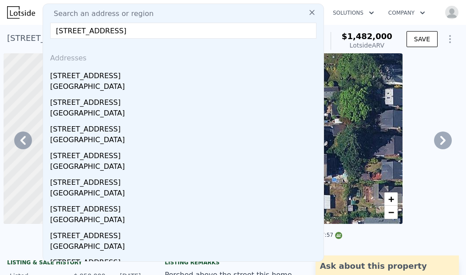
scroll to position [0, 4552]
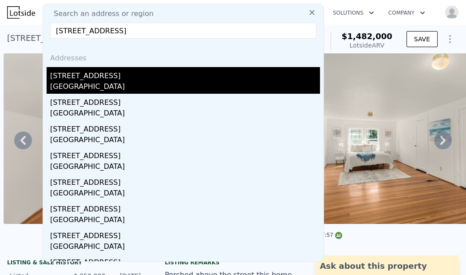
click at [187, 68] on div "5735 25th Ave NE" at bounding box center [185, 74] width 270 height 14
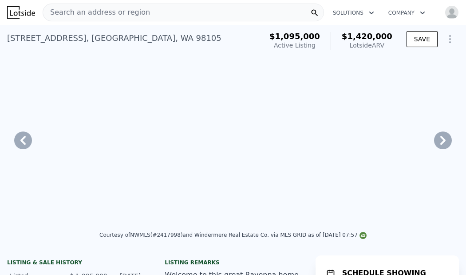
type input "$ 1,420,000"
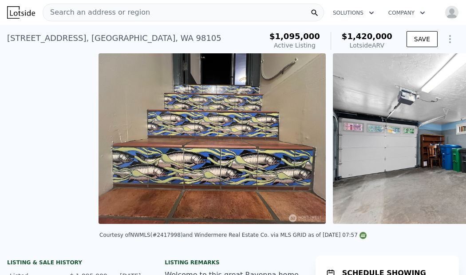
type input "9"
type input "1.5"
type input "3.25"
type input "1825"
type input "3030"
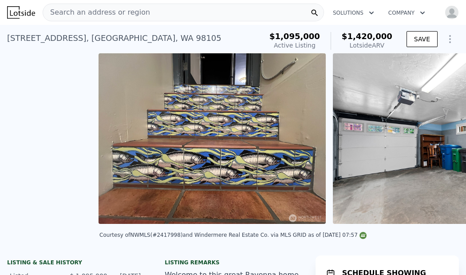
type input "3220"
type input "$ 120,643"
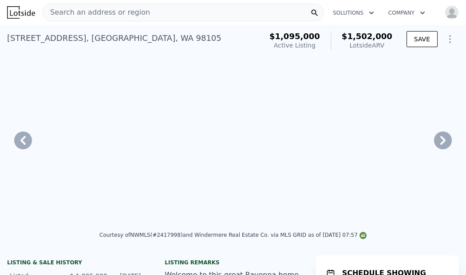
type input "1890"
type input "$ 1,502,000"
type input "$ 174,447"
checkbox input "true"
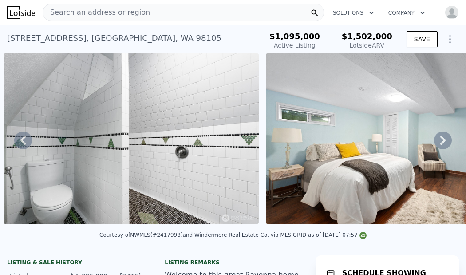
click at [154, 10] on div "Search an address or region" at bounding box center [183, 13] width 281 height 18
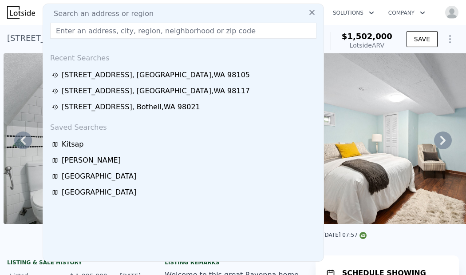
type input "7336 17th Avenue NW, Seattle, WA 98117"
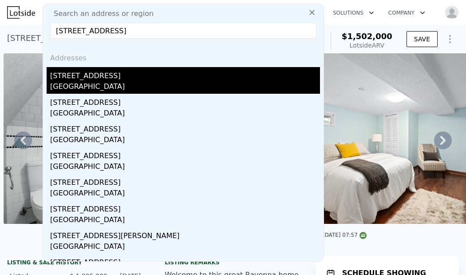
click at [132, 77] on div "7336 17th Ave NW" at bounding box center [185, 74] width 270 height 14
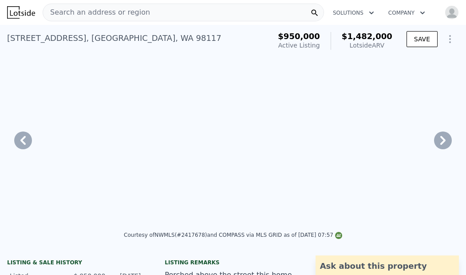
type input "$ 1,482,000"
type input "5"
type input "1.75"
type input "3.5"
type input "2170"
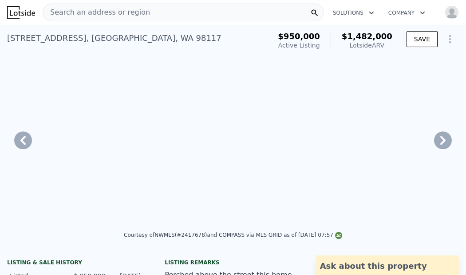
type input "3760"
type input "0"
type input "$ 334,228"
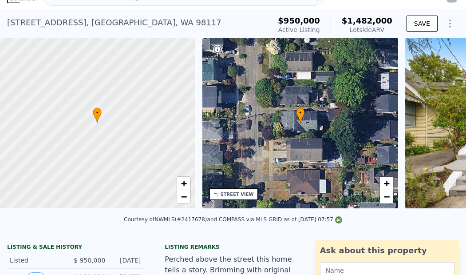
scroll to position [0, 4]
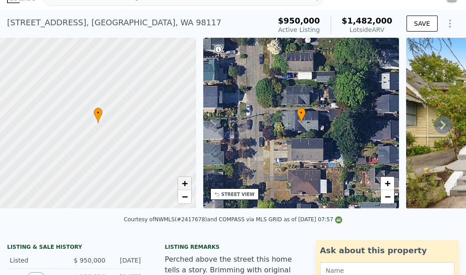
click at [185, 183] on span "+" at bounding box center [185, 183] width 6 height 11
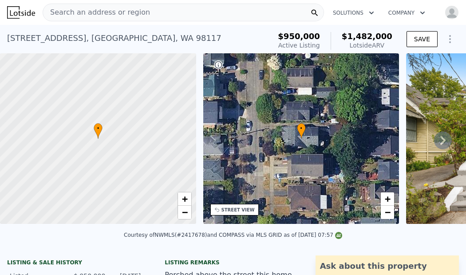
scroll to position [0, 0]
click at [157, 11] on div "Search an address or region" at bounding box center [183, 13] width 281 height 18
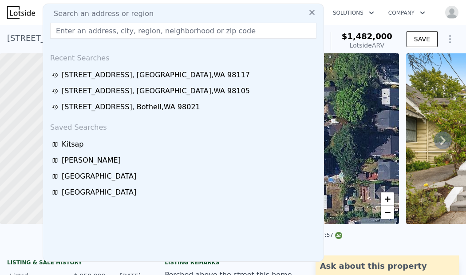
type input "8015 18th Avenue NW, Seattle, WA 98117"
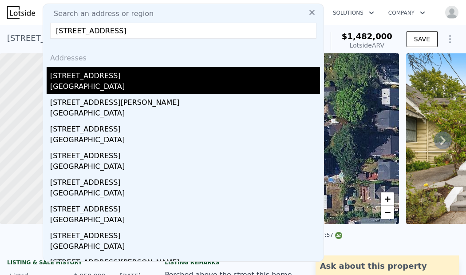
click at [152, 70] on div "8015 18th Ave NW" at bounding box center [185, 74] width 270 height 14
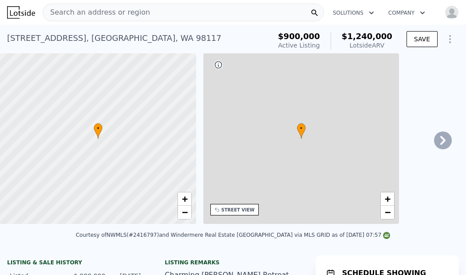
type input "$ 1,240,000"
type input "4"
type input "1.5"
type input "2.75"
type input "1500"
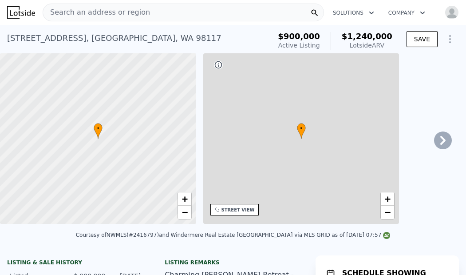
type input "2696"
type input "2564"
type input "5251"
type input "$ 165,910"
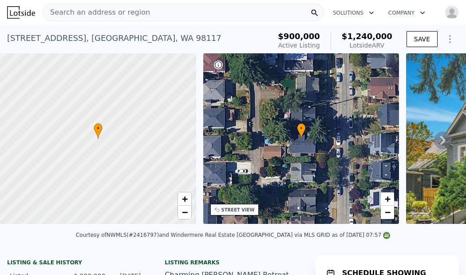
click at [167, 8] on div "Search an address or region" at bounding box center [183, 13] width 281 height 18
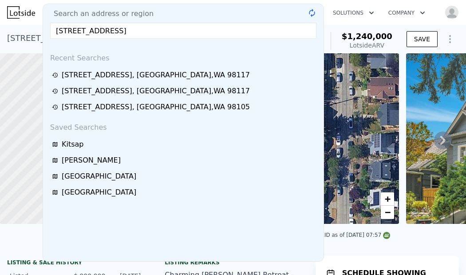
type input "303 W Dravus Street, Seattle, WA 98119"
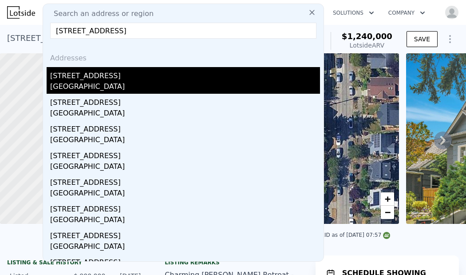
click at [154, 73] on div "303 W Dravus St" at bounding box center [185, 74] width 270 height 14
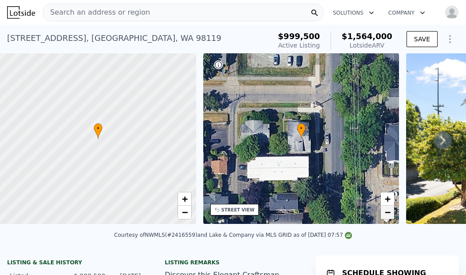
click at [390, 214] on span "−" at bounding box center [388, 211] width 6 height 11
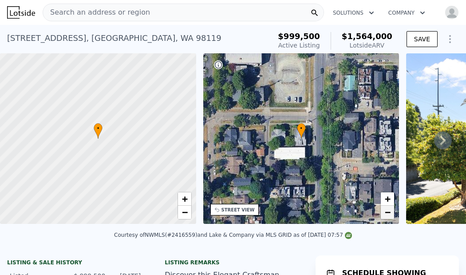
click at [391, 215] on span "−" at bounding box center [388, 211] width 6 height 11
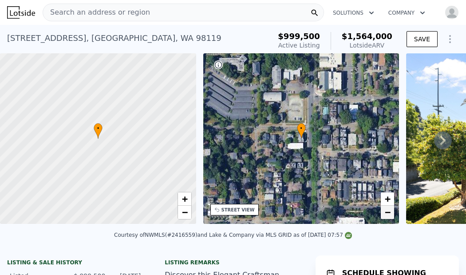
click at [391, 216] on link "−" at bounding box center [387, 212] width 13 height 13
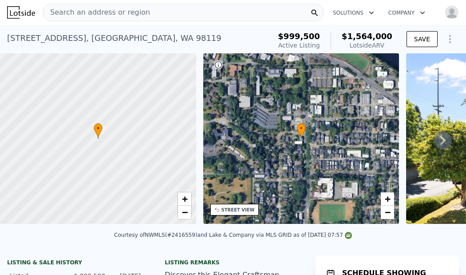
click at [145, 17] on div "Search an address or region" at bounding box center [183, 13] width 281 height 18
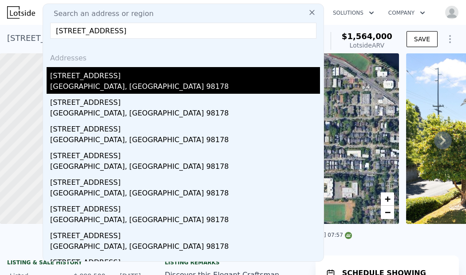
type input "8428 S 118th Street, Seattle, WA 98178"
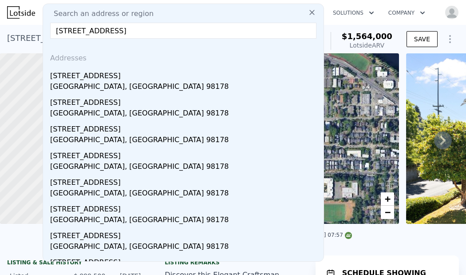
drag, startPoint x: 152, startPoint y: 81, endPoint x: 362, endPoint y: 49, distance: 212.7
click at [152, 81] on div "8428 S 118th St" at bounding box center [185, 74] width 270 height 14
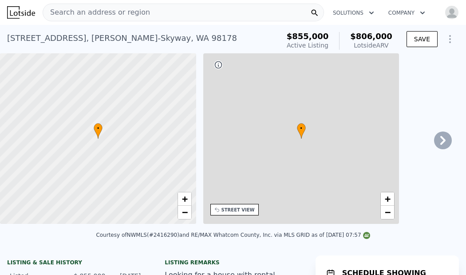
type input "$ 806,000"
type input "6"
type input "4"
type input "1.75"
type input "3"
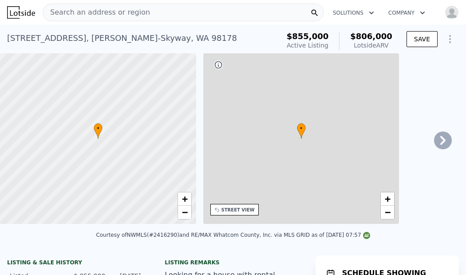
type input "1700"
type input "2800"
type input "3431"
type input "8400"
type input "-$ 171,252"
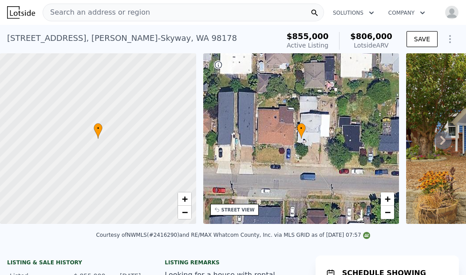
click at [193, 13] on div "Search an address or region" at bounding box center [183, 13] width 281 height 18
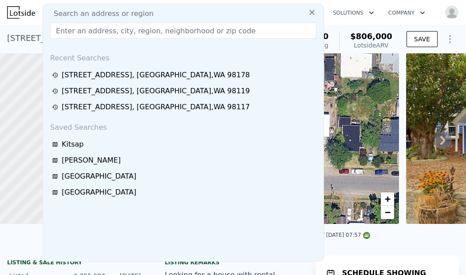
type input "15732 23rd Avenue SW, Burien, WA 98166"
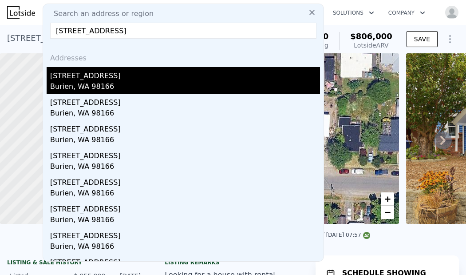
click at [180, 72] on div "15732 23rd Ave SW" at bounding box center [185, 74] width 270 height 14
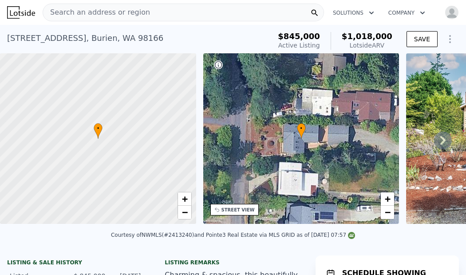
click at [105, 14] on span "Search an address or region" at bounding box center [96, 12] width 107 height 11
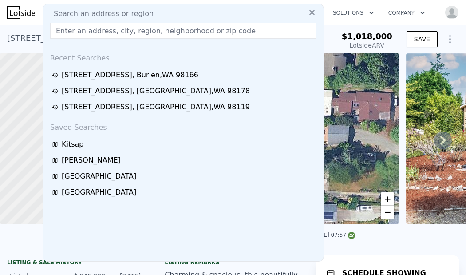
type input "3859 34th Avenue SW, Seattle, WA 98126"
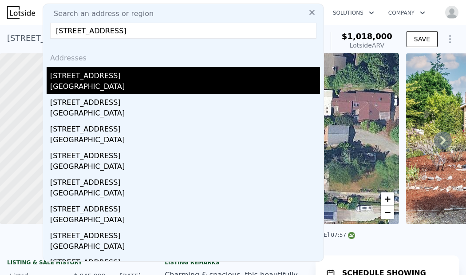
click at [102, 74] on div "3859 34th Ave SW" at bounding box center [185, 74] width 270 height 14
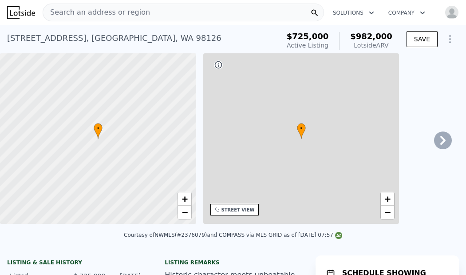
type input "$ 982,000"
type input "2"
type input "3"
type input "1.75"
type input "900"
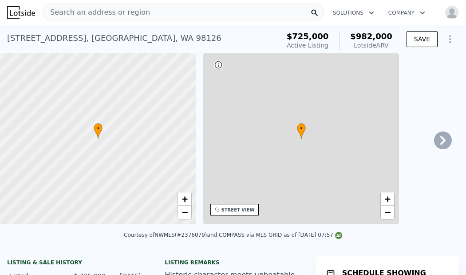
type input "1220"
type input "3628"
type input "5750"
type input "$ 127,462"
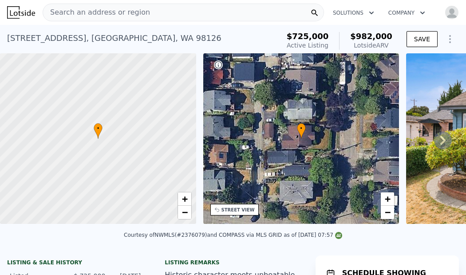
click at [270, 10] on div "Search an address or region" at bounding box center [183, 13] width 281 height 18
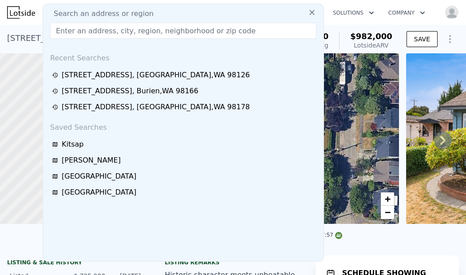
type input "20926 Marine View Drive SW, Normandy Park, WA 98166"
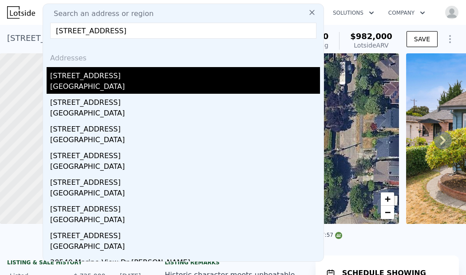
click at [214, 84] on div "Normandy Park, WA 98166" at bounding box center [185, 87] width 270 height 12
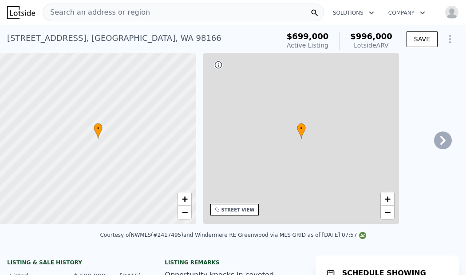
type input "3"
type input "5"
type input "1.75"
type input "3.25"
type input "1800"
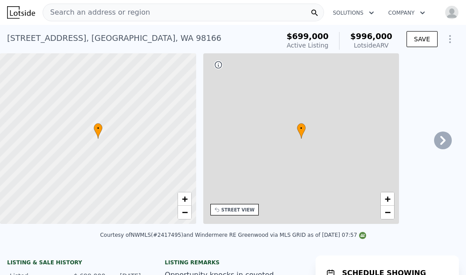
type input "2900"
type input "9137"
type input "22708"
type input "$ 996,000"
type input "$ 162,571"
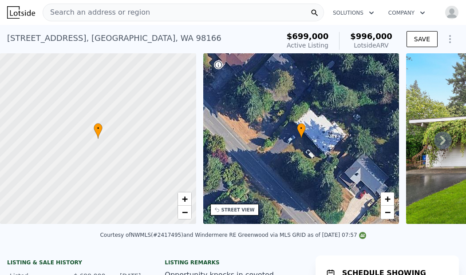
click at [179, 8] on div "Search an address or region" at bounding box center [183, 13] width 281 height 18
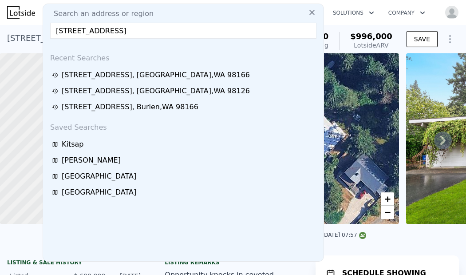
type input "17310 Palatine Avenue N, Shoreline, WA 98133"
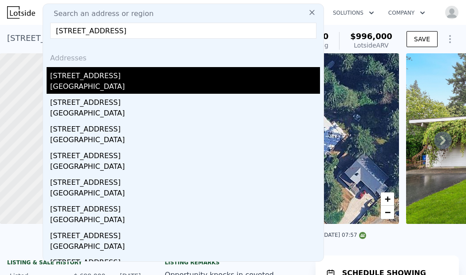
click at [156, 70] on div "17310 Palatine Ave N" at bounding box center [185, 74] width 270 height 14
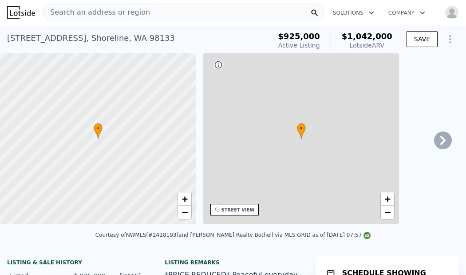
type input "$ 1,042,000"
type input "1.5"
type input "2.75"
type input "1710"
type input "3380"
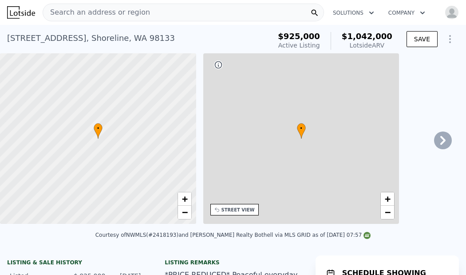
type input "6000"
type input "13048"
type input "-$ 36,649"
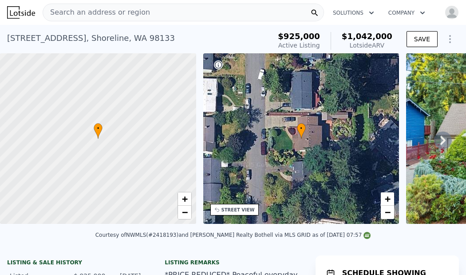
click at [132, 13] on span "Search an address or region" at bounding box center [96, 12] width 107 height 11
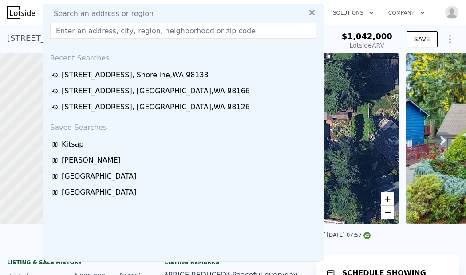
type input "21811 1st Avenue W, Bothell, WA 98021"
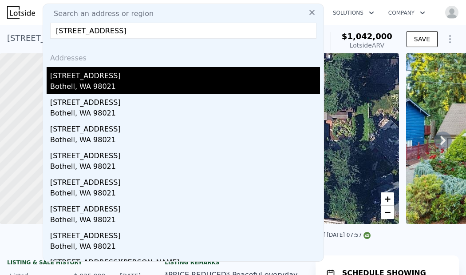
click at [125, 69] on div "21811 1st Ave W" at bounding box center [185, 74] width 270 height 14
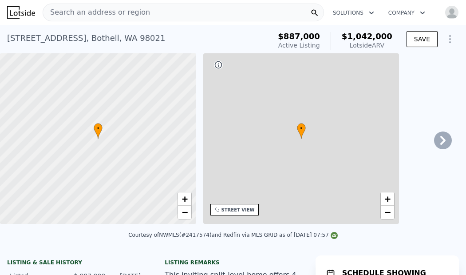
type input "6"
type input "1.75"
type input "1574"
type input "2524"
type input "5663"
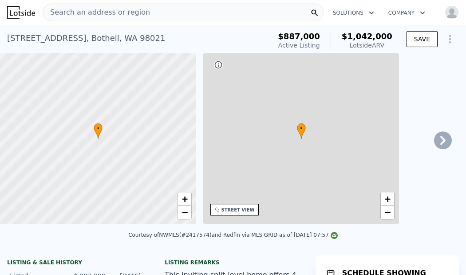
type input "13504"
type input "$ 14,104"
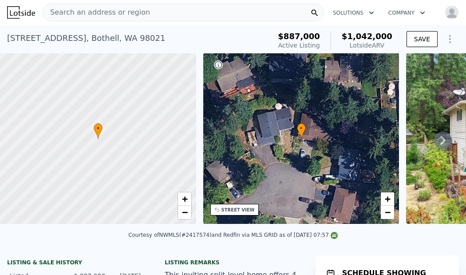
click at [221, 11] on div "Search an address or region" at bounding box center [183, 13] width 281 height 18
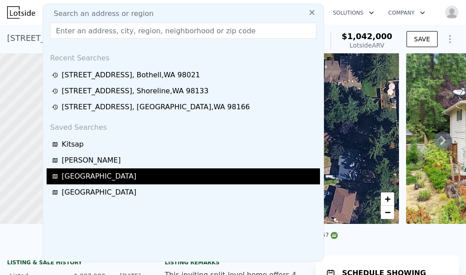
click at [167, 180] on div "King County" at bounding box center [184, 176] width 265 height 11
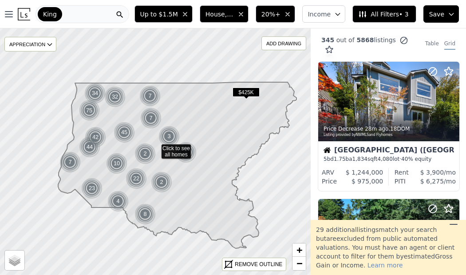
click at [386, 13] on span "All Filters • 3" at bounding box center [383, 14] width 50 height 9
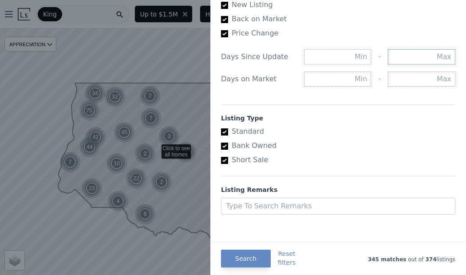
click at [420, 57] on input "text" at bounding box center [421, 56] width 67 height 15
type input "2"
click at [425, 71] on input "text" at bounding box center [421, 78] width 67 height 15
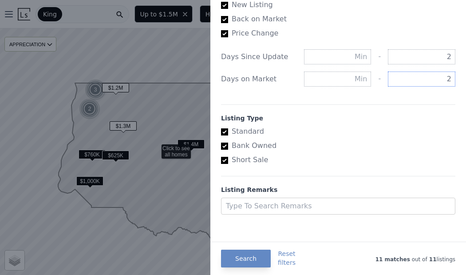
type input "2"
click at [256, 220] on div "All Filters List Price Price Min - Max $1.5M Gross Gain Min 20% - Max Income Mi…" at bounding box center [338, 137] width 256 height 275
click at [243, 259] on button "Search" at bounding box center [246, 258] width 50 height 18
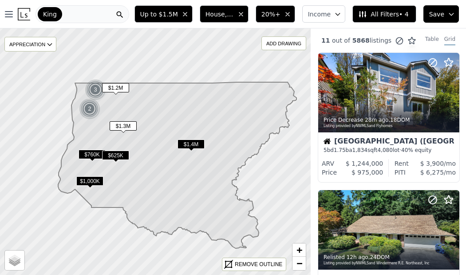
click at [101, 14] on div "King" at bounding box center [83, 14] width 94 height 18
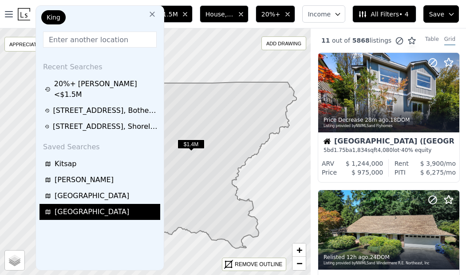
click at [96, 206] on span "Pierce County" at bounding box center [92, 211] width 75 height 11
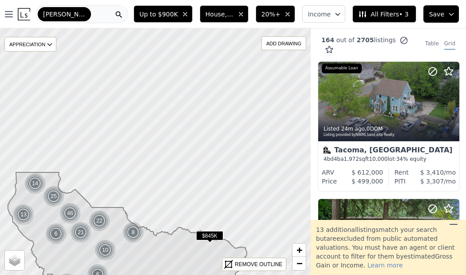
click at [384, 4] on div "Up to $900K House, Multifamily 20%+ Income Equity NEW Assumable Loan(s) NEW All…" at bounding box center [298, 14] width 336 height 28
click at [383, 12] on span "All Filters • 3" at bounding box center [383, 14] width 50 height 9
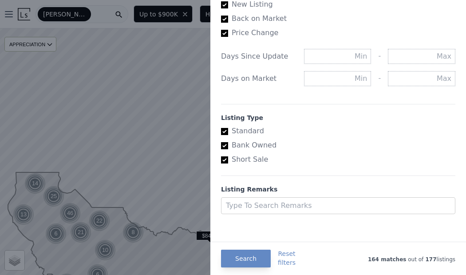
scroll to position [532, 0]
click at [432, 49] on input "text" at bounding box center [421, 56] width 67 height 15
type input "2"
click at [429, 75] on input "text" at bounding box center [421, 78] width 67 height 15
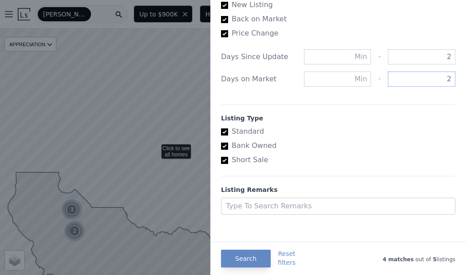
type input "2"
click at [237, 256] on button "Search" at bounding box center [246, 258] width 50 height 18
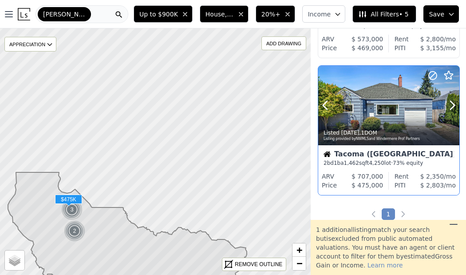
scroll to position [399, 0]
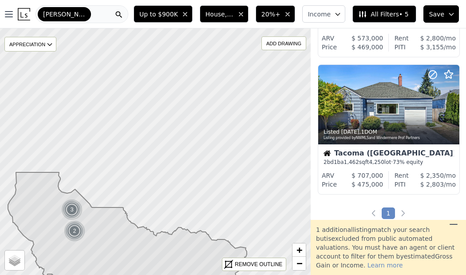
click at [100, 10] on div "Pierce" at bounding box center [82, 14] width 93 height 18
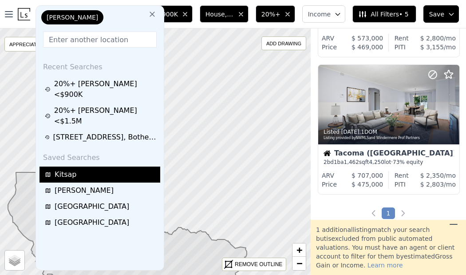
click at [92, 169] on div "Kitsap" at bounding box center [101, 174] width 113 height 11
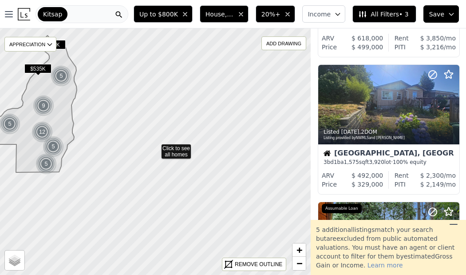
click at [404, 12] on span "All Filters • 3" at bounding box center [383, 14] width 50 height 9
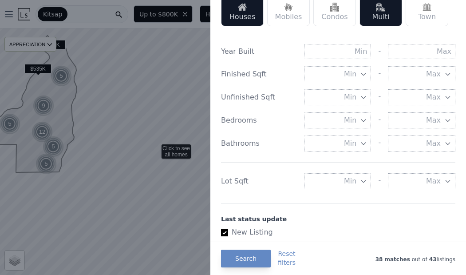
scroll to position [454, 0]
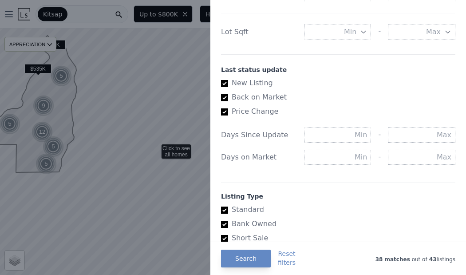
click at [407, 139] on div "Days Since Update - Days on Market -" at bounding box center [338, 144] width 234 height 55
click at [402, 130] on input "text" at bounding box center [421, 134] width 67 height 15
type input "7"
click at [398, 158] on input "text" at bounding box center [421, 157] width 67 height 15
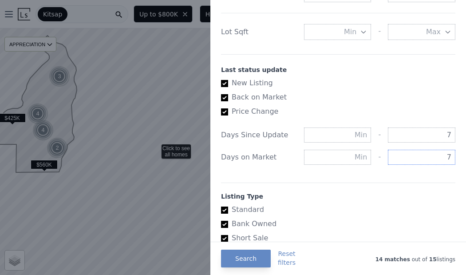
type input "7"
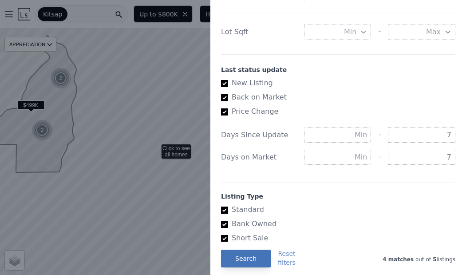
click at [261, 257] on button "Search" at bounding box center [246, 258] width 50 height 18
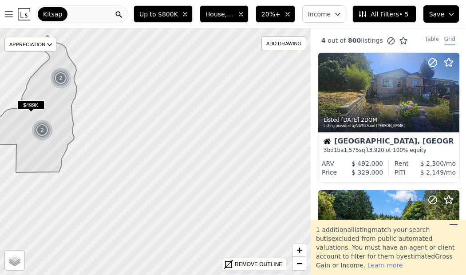
click at [95, 16] on div "Kitsap" at bounding box center [82, 14] width 93 height 18
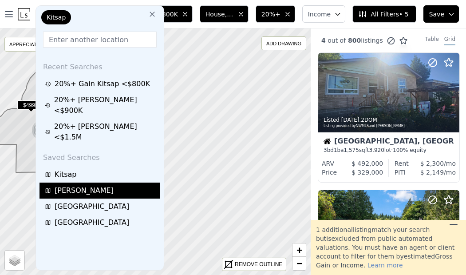
click at [105, 185] on div "Edmonds" at bounding box center [101, 190] width 113 height 11
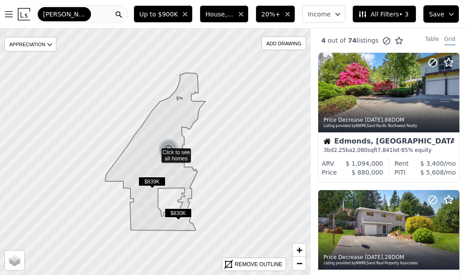
click at [411, 16] on button "All Filters • 3" at bounding box center [383, 13] width 63 height 17
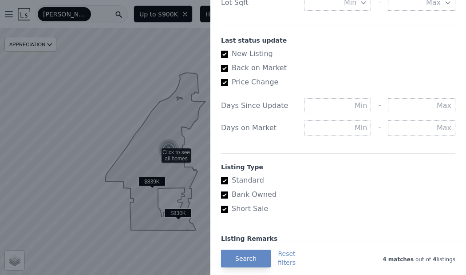
scroll to position [467, 0]
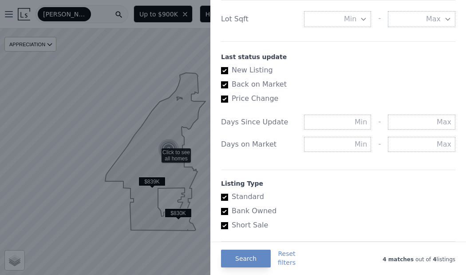
click at [120, 29] on div at bounding box center [233, 137] width 466 height 275
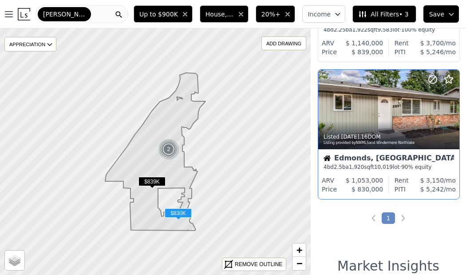
scroll to position [396, 0]
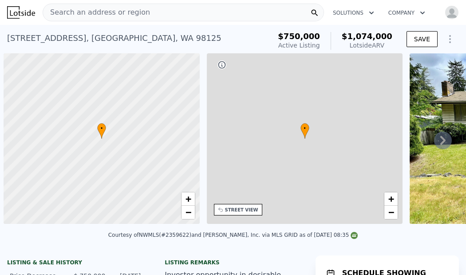
scroll to position [0, 4]
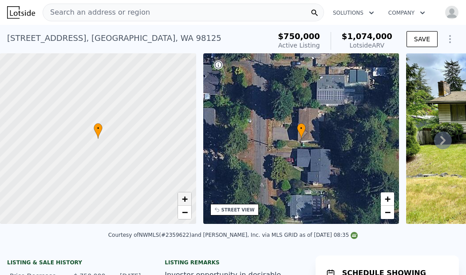
click at [184, 201] on span "+" at bounding box center [185, 198] width 6 height 11
click at [186, 200] on span "+" at bounding box center [185, 198] width 6 height 11
click at [390, 215] on span "−" at bounding box center [388, 211] width 6 height 11
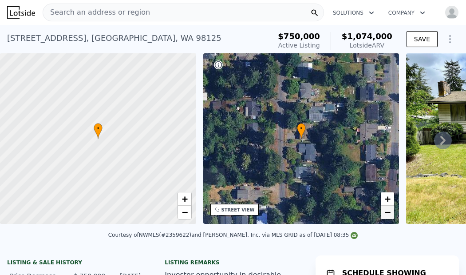
click at [390, 215] on span "−" at bounding box center [388, 211] width 6 height 11
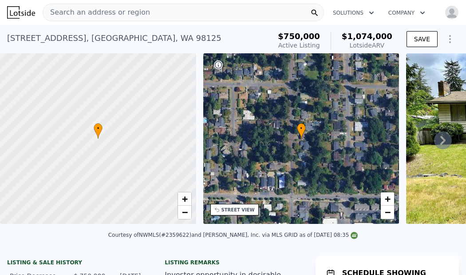
drag, startPoint x: 422, startPoint y: 148, endPoint x: 213, endPoint y: 36, distance: 237.1
click at [213, 36] on div "13032 27th Ave NE , Seattle , WA 98125 Active at $750k (~ARV $1.074m )" at bounding box center [137, 40] width 260 height 25
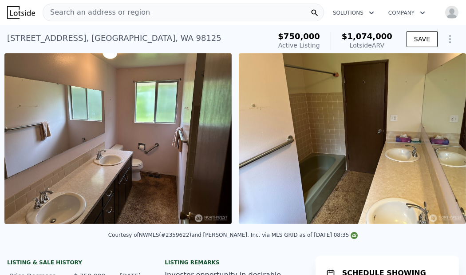
scroll to position [0, 2984]
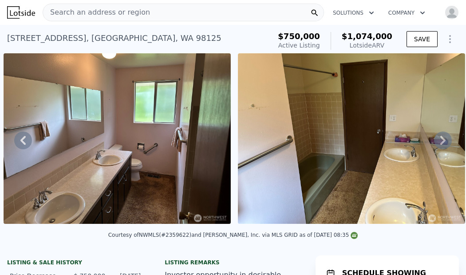
click at [11, 40] on div "13032 27th Ave NE , Seattle , WA 98125" at bounding box center [114, 38] width 214 height 12
click at [29, 39] on div "13032 27th Ave NE , Seattle , WA 98125" at bounding box center [114, 38] width 214 height 12
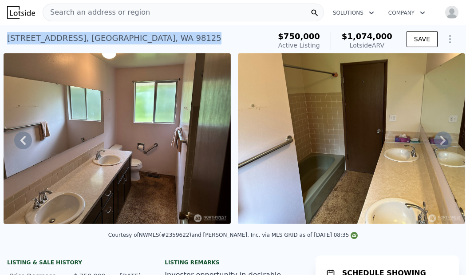
click at [29, 39] on div "13032 27th Ave NE , Seattle , WA 98125" at bounding box center [114, 38] width 214 height 12
click at [307, 35] on span "$750,000" at bounding box center [299, 36] width 42 height 9
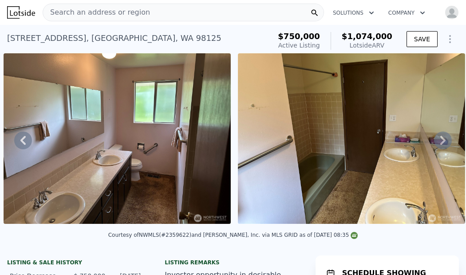
click at [361, 38] on span "$1,074,000" at bounding box center [367, 36] width 51 height 9
copy span "1,074,000"
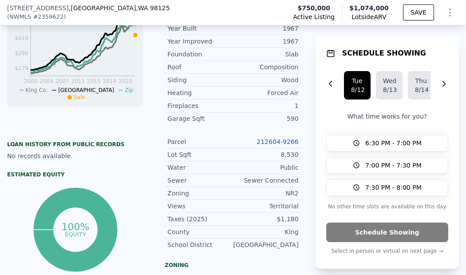
scroll to position [431, 0]
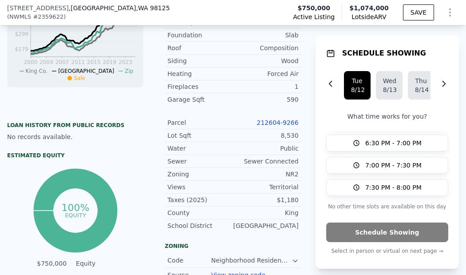
click at [292, 138] on div "8,530" at bounding box center [266, 135] width 66 height 9
click at [290, 134] on div "8,530" at bounding box center [266, 135] width 66 height 9
copy div "8,530"
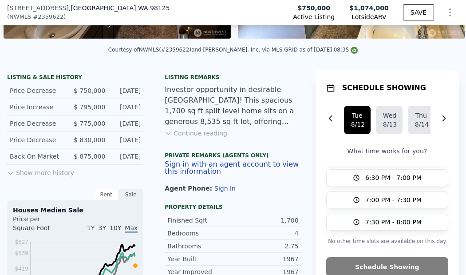
scroll to position [229, 0]
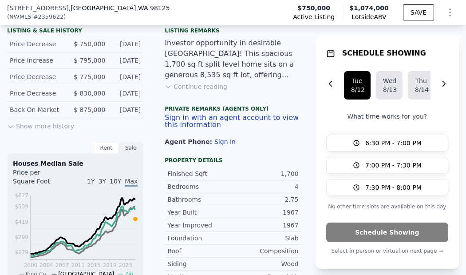
click at [291, 174] on div "1,700" at bounding box center [266, 173] width 66 height 9
copy div "1,700"
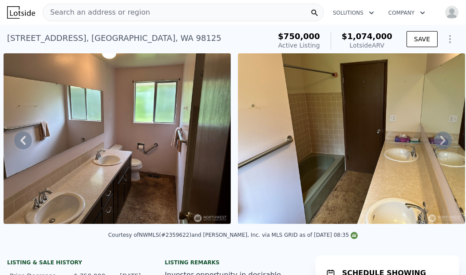
scroll to position [0, 0]
click at [108, 36] on div "13032 27th Ave NE , Seattle , WA 98125" at bounding box center [114, 38] width 214 height 12
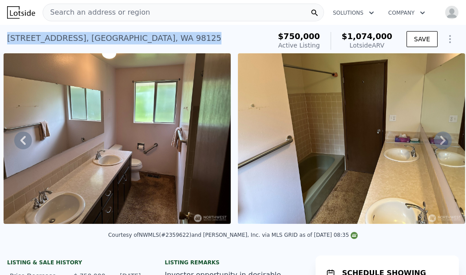
click at [108, 36] on div "13032 27th Ave NE , Seattle , WA 98125" at bounding box center [114, 38] width 214 height 12
copy div "13032 27th Ave NE , Seattle , WA 98125 Active at $750k (~ARV $1.074m )"
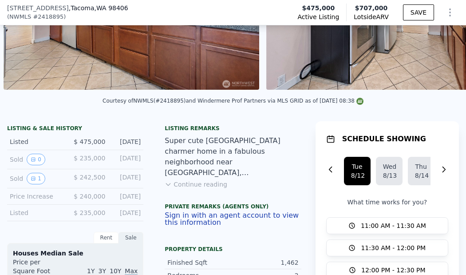
scroll to position [256, 0]
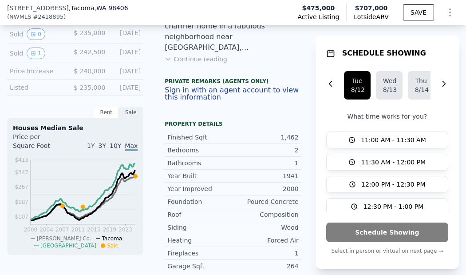
click at [296, 134] on div "1,462" at bounding box center [266, 137] width 66 height 9
copy div "1,462"
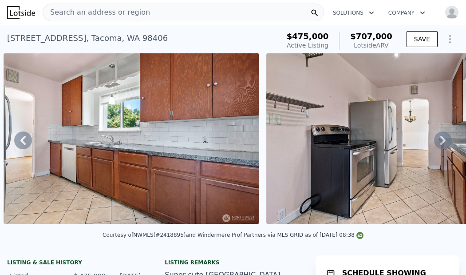
scroll to position [0, 0]
click at [129, 38] on div "2915 N 12th St , Tacoma , WA 98406" at bounding box center [87, 38] width 161 height 12
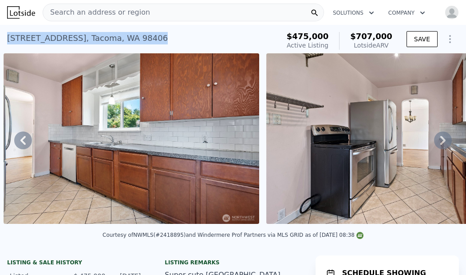
click at [129, 38] on div "2915 N 12th St , Tacoma , WA 98406" at bounding box center [87, 38] width 161 height 12
copy div "2915 N 12th St , Tacoma , WA 98406 Active at $475k (~ARV $707k )"
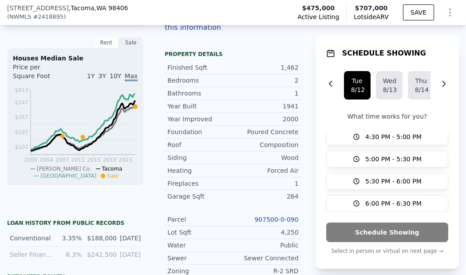
scroll to position [335, 0]
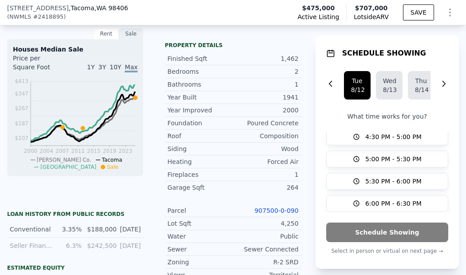
click at [290, 221] on div "4,250" at bounding box center [266, 223] width 66 height 9
copy div "4,250"
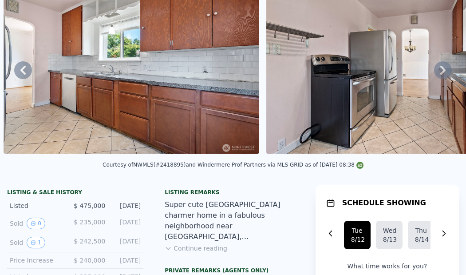
scroll to position [0, 0]
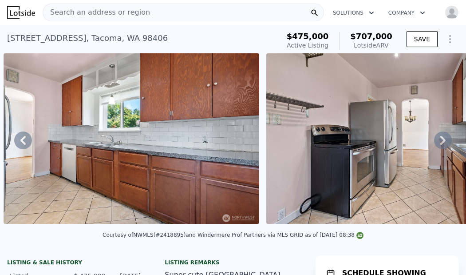
click at [96, 40] on div "2915 N 12th St , Tacoma , WA 98406" at bounding box center [87, 38] width 161 height 12
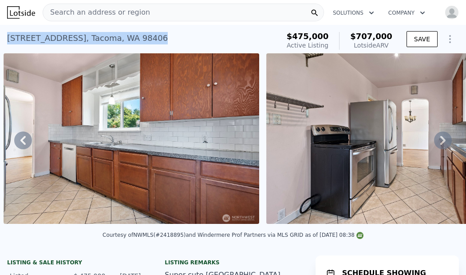
click at [96, 40] on div "2915 N 12th St , Tacoma , WA 98406" at bounding box center [87, 38] width 161 height 12
copy div "2915 N 12th St , Tacoma , WA 98406 Active at $475k (~ARV $707k )"
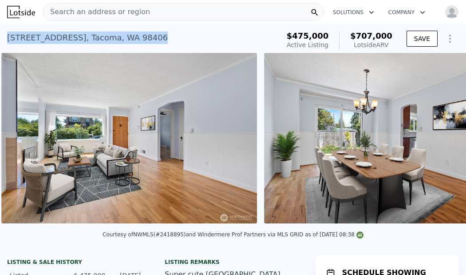
scroll to position [0, 980]
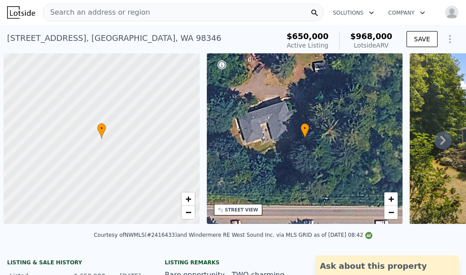
scroll to position [0, 4]
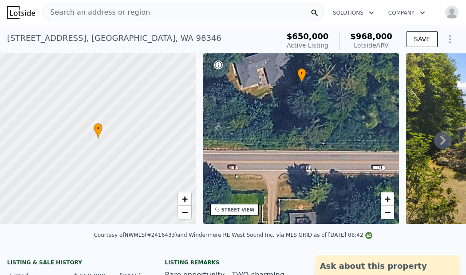
drag, startPoint x: 228, startPoint y: 165, endPoint x: 228, endPoint y: 110, distance: 55.0
click at [228, 110] on div "• + −" at bounding box center [301, 138] width 196 height 170
click at [138, 39] on div "27300 Garden Gate Ave NE , Kitsap County , WA 98346" at bounding box center [114, 38] width 214 height 12
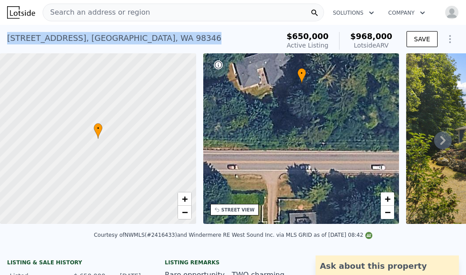
click at [138, 39] on div "27300 Garden Gate Ave NE , Kitsap County , WA 98346" at bounding box center [114, 38] width 214 height 12
copy div "27300 Garden Gate Ave NE , Kitsap County , WA 98346 Active at $650k (~ARV $968k…"
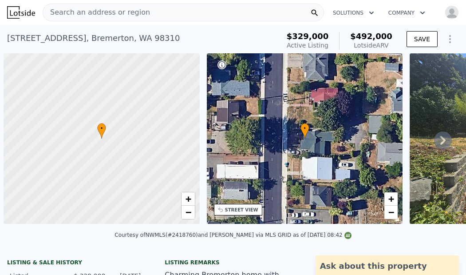
scroll to position [0, 4]
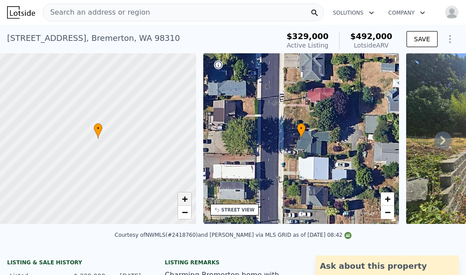
click at [186, 199] on span "+" at bounding box center [185, 198] width 6 height 11
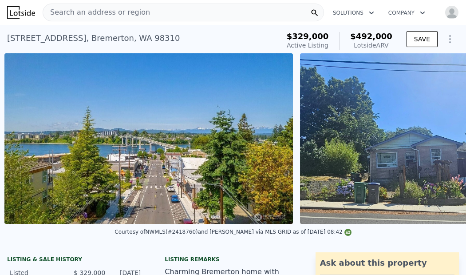
scroll to position [0, 5999]
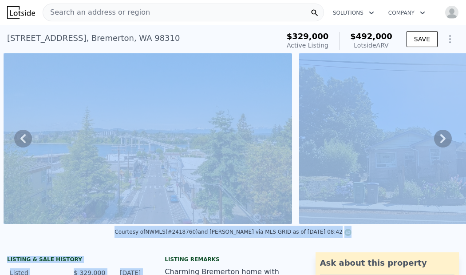
drag, startPoint x: 248, startPoint y: 253, endPoint x: 260, endPoint y: 142, distance: 111.6
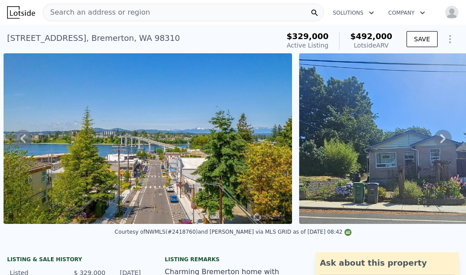
click at [74, 37] on div "[STREET_ADDRESS]" at bounding box center [93, 38] width 173 height 12
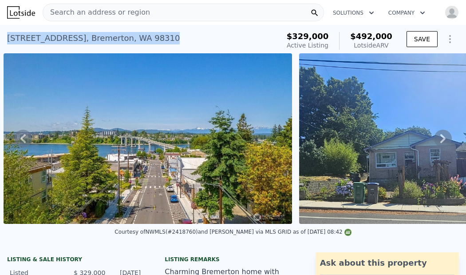
click at [74, 37] on div "[STREET_ADDRESS]" at bounding box center [93, 38] width 173 height 12
copy div "[STREET_ADDRESS] Active at $329k (~ARV $492k )"
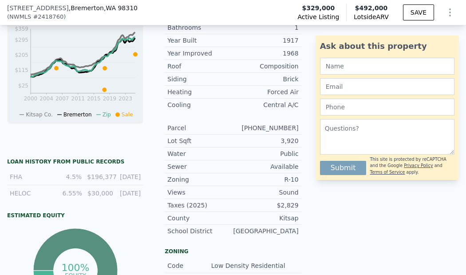
scroll to position [407, 0]
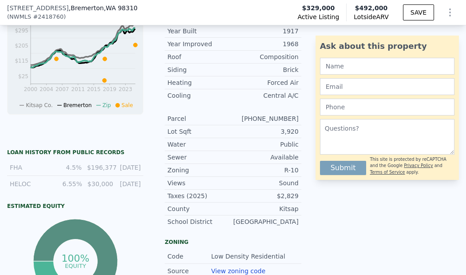
click at [292, 131] on div "3,920" at bounding box center [266, 131] width 66 height 9
copy div "3,920"
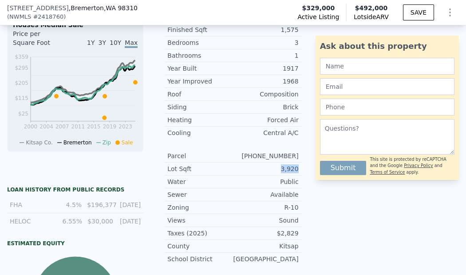
scroll to position [289, 0]
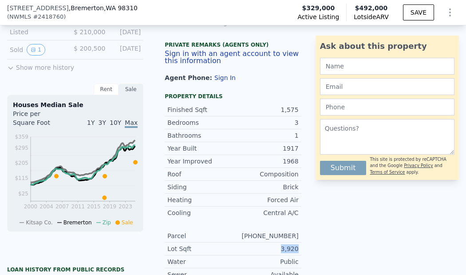
click at [288, 108] on div "1,575" at bounding box center [266, 109] width 66 height 9
copy div "1,575"
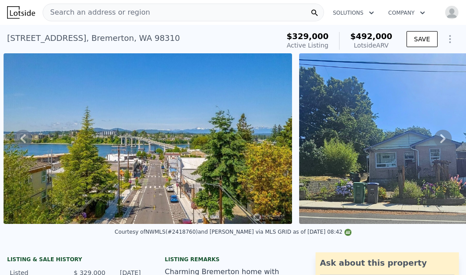
scroll to position [0, 0]
click at [318, 34] on span "$329,000" at bounding box center [308, 36] width 42 height 9
copy span "329,000"
click at [365, 37] on span "$492,000" at bounding box center [371, 36] width 42 height 9
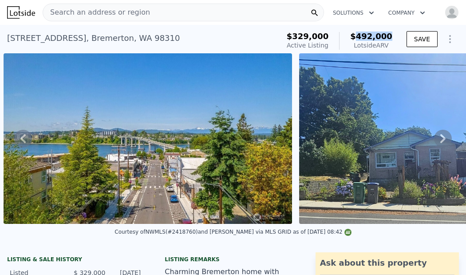
click at [365, 37] on span "$492,000" at bounding box center [371, 36] width 42 height 9
copy span "492,000"
